Goal: Task Accomplishment & Management: Complete application form

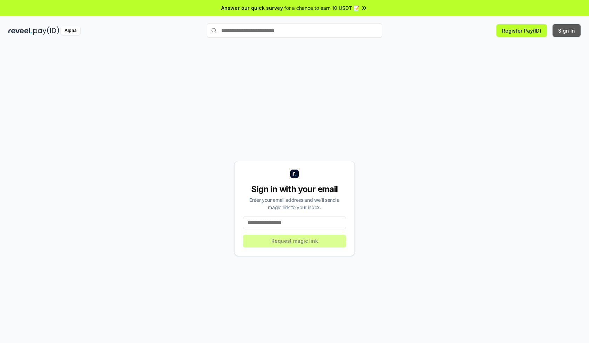
click at [567, 30] on button "Sign In" at bounding box center [566, 30] width 28 height 13
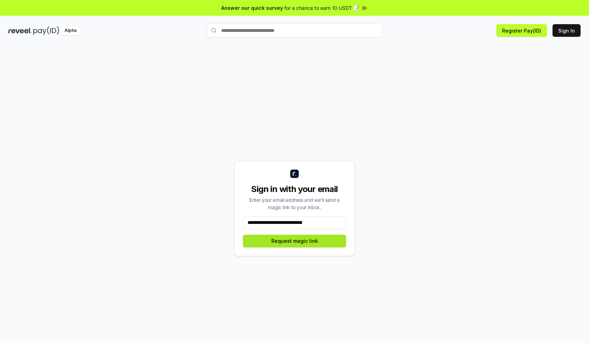
type input "**********"
click at [294, 241] on button "Request magic link" at bounding box center [294, 241] width 103 height 13
